Goal: Navigation & Orientation: Find specific page/section

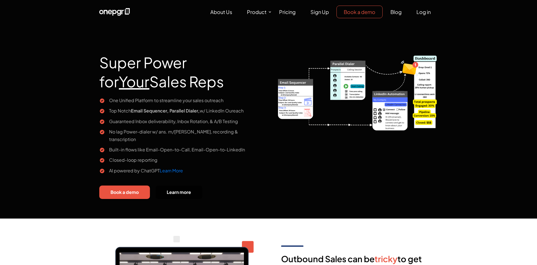
click at [132, 62] on h1 "Super Power for Your Sales Reps" at bounding box center [181, 67] width 165 height 57
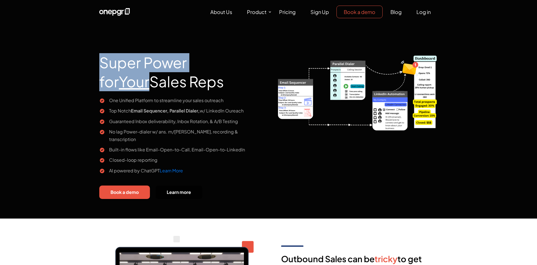
click at [132, 62] on h1 "Super Power for Your Sales Reps" at bounding box center [181, 67] width 165 height 57
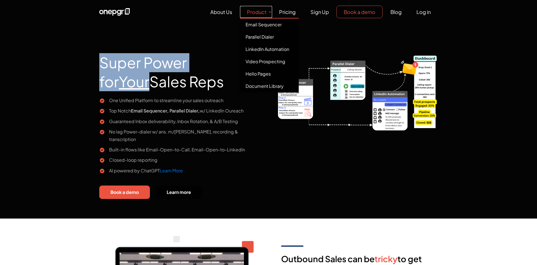
click at [271, 12] on link "Product" at bounding box center [256, 12] width 32 height 12
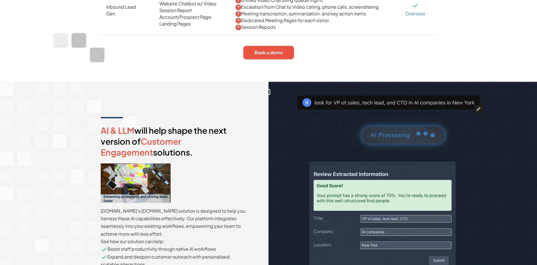
scroll to position [1397, 0]
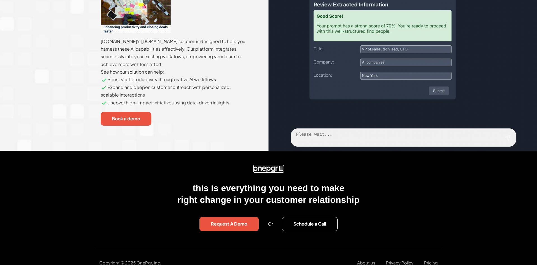
click at [268, 165] on img at bounding box center [269, 169] width 31 height 8
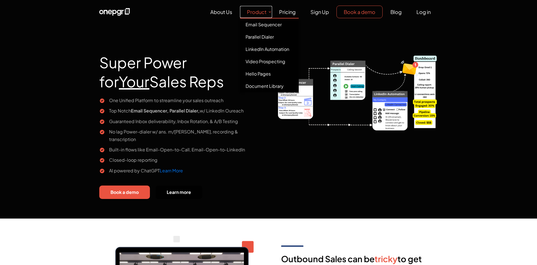
click at [269, 13] on link "Product" at bounding box center [256, 12] width 32 height 12
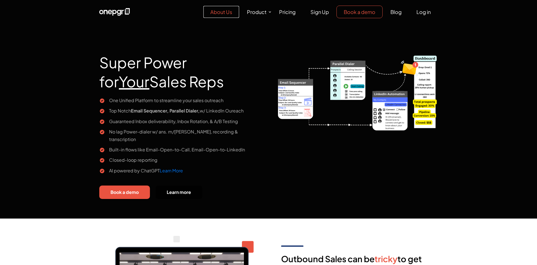
click at [217, 11] on link "About Us" at bounding box center [222, 12] width 36 height 12
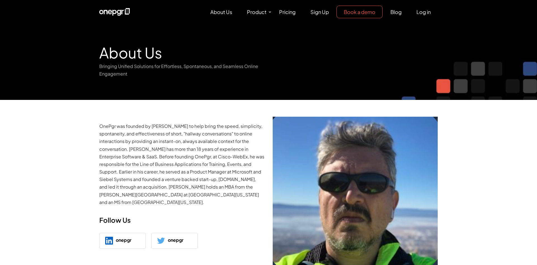
scroll to position [178, 0]
